Goal: Task Accomplishment & Management: Manage account settings

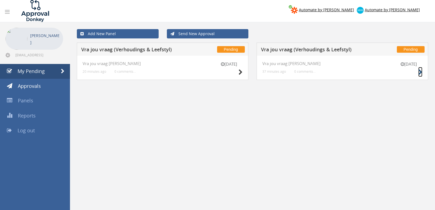
click at [421, 71] on icon at bounding box center [420, 72] width 4 height 6
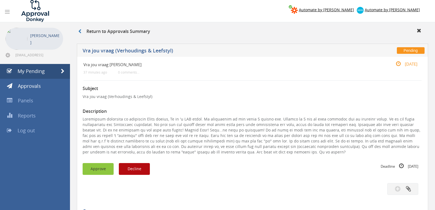
click at [98, 170] on button "Approve" at bounding box center [98, 169] width 31 height 12
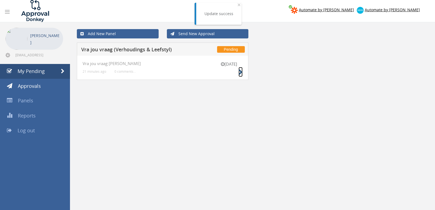
click at [241, 69] on small at bounding box center [240, 72] width 4 height 8
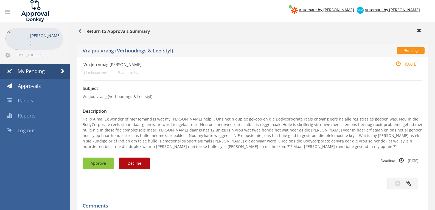
click at [93, 161] on button "Approve" at bounding box center [98, 163] width 31 height 12
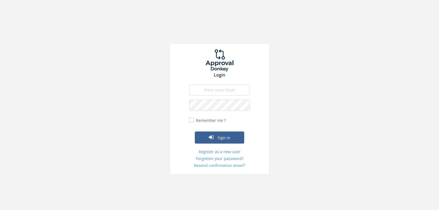
click at [210, 85] on input "email" at bounding box center [219, 89] width 61 height 11
type input "[EMAIL_ADDRESS][DOMAIN_NAME]"
click at [195, 131] on button "Sign in" at bounding box center [219, 137] width 49 height 12
